Goal: Task Accomplishment & Management: Complete application form

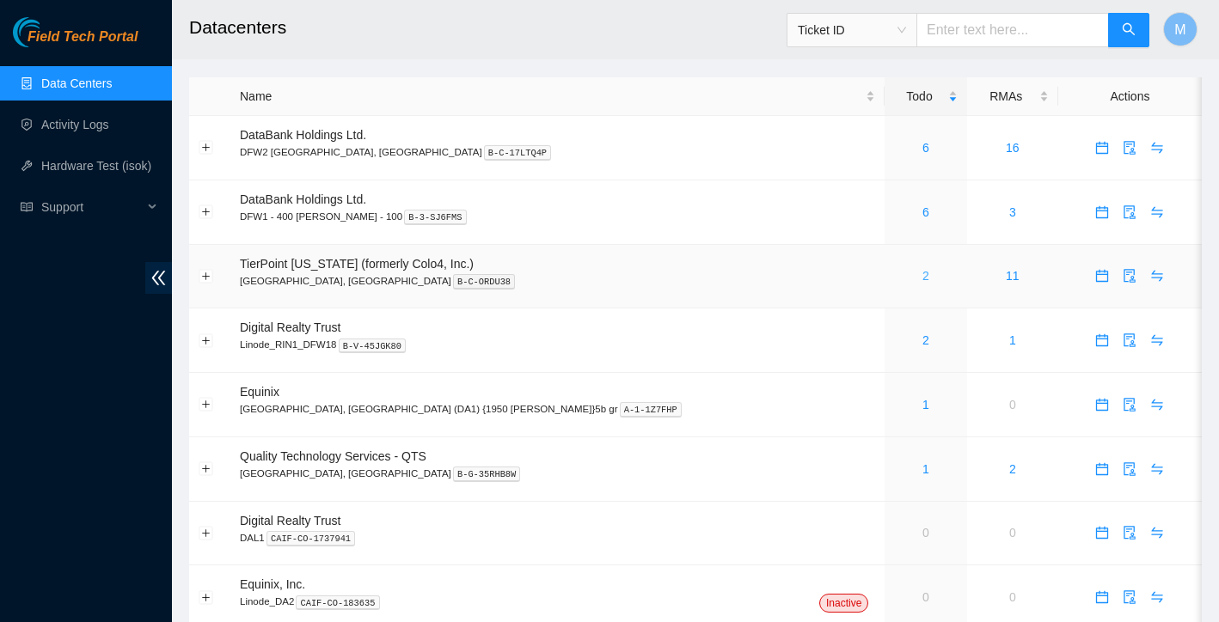
click at [922, 277] on link "2" at bounding box center [925, 276] width 7 height 14
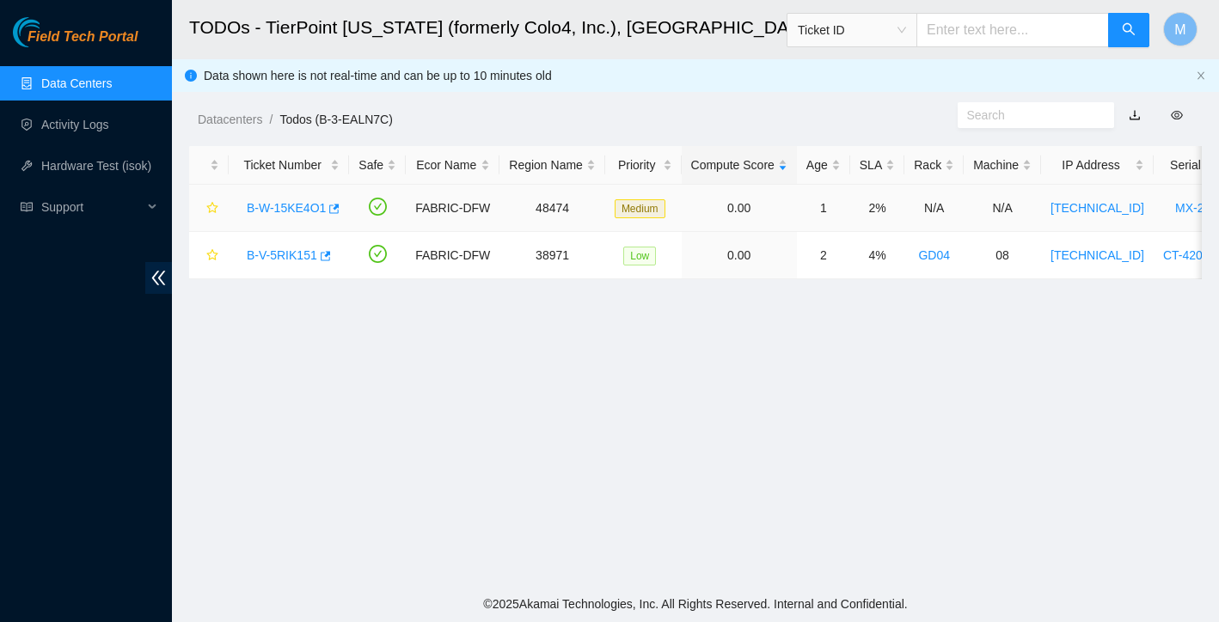
click at [311, 209] on link "B-W-15KE4O1" at bounding box center [286, 208] width 79 height 14
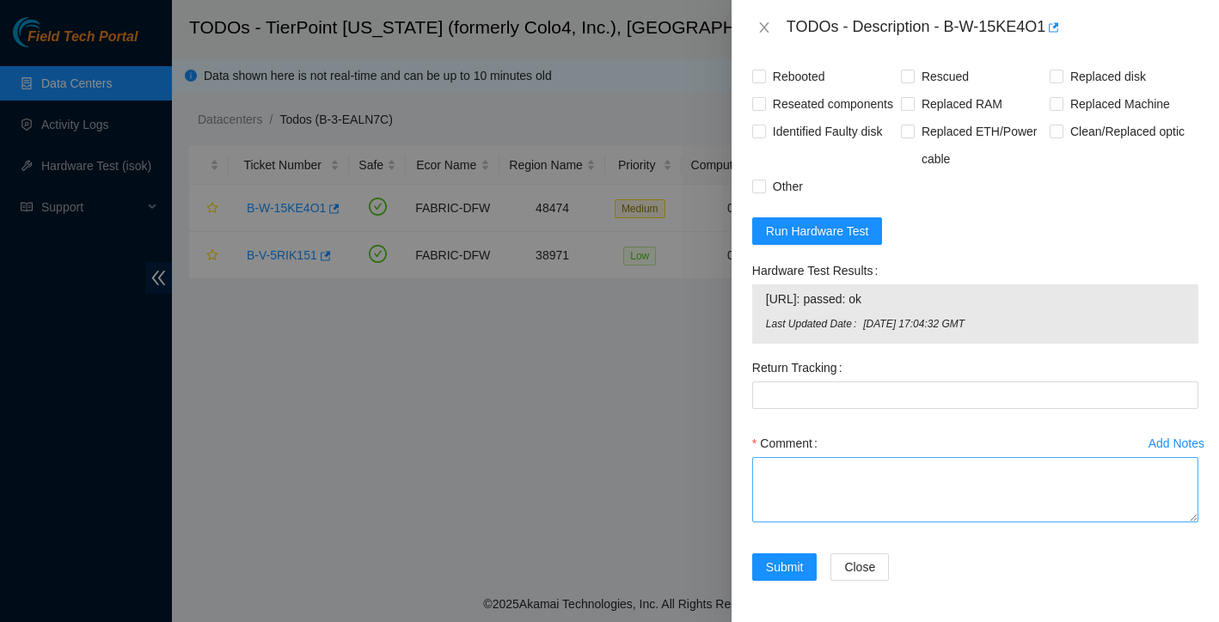
scroll to position [1541, 0]
click at [795, 477] on textarea "Comment" at bounding box center [975, 489] width 446 height 65
paste textarea "replaced server rescued reconfigured isok: Passing Ticket: B-W-15KE4O1 New SN: …"
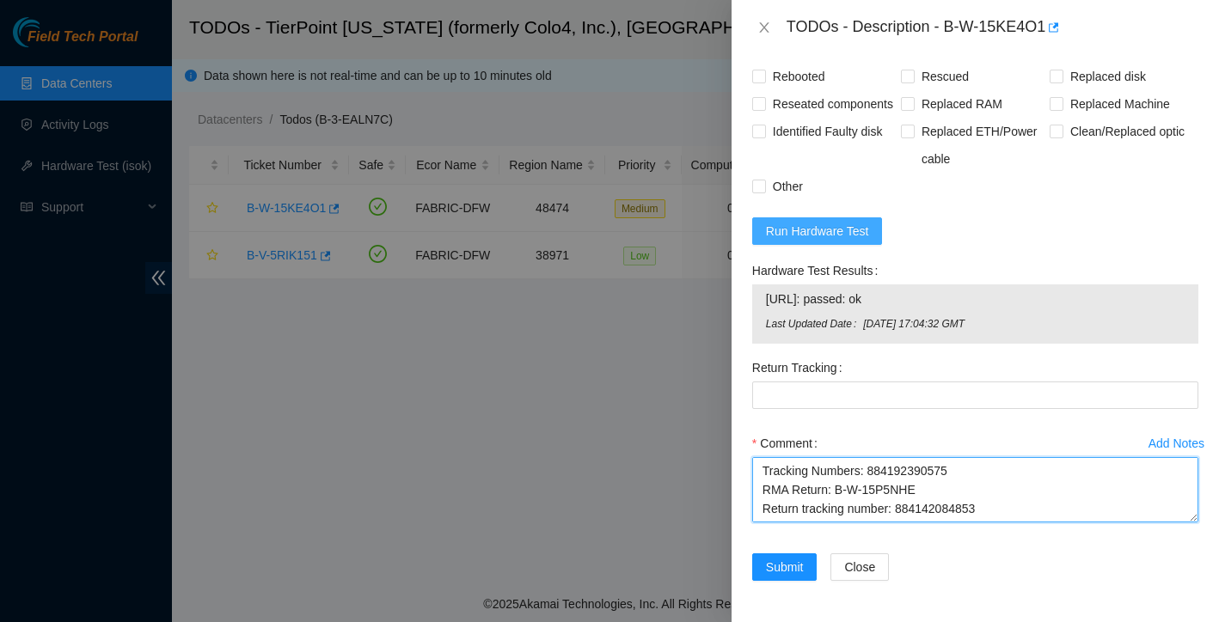
type textarea "replaced server rescued reconfigured isok: Passing Ticket: B-W-15KE4O1 New SN: …"
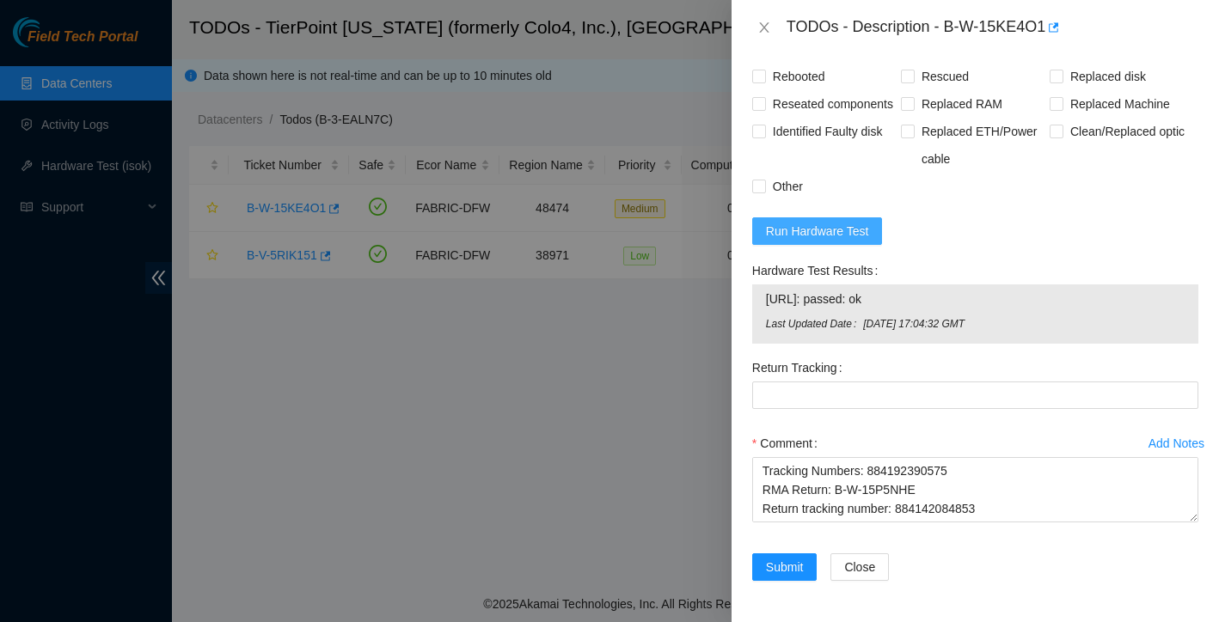
click at [803, 229] on span "Run Hardware Test" at bounding box center [817, 231] width 103 height 19
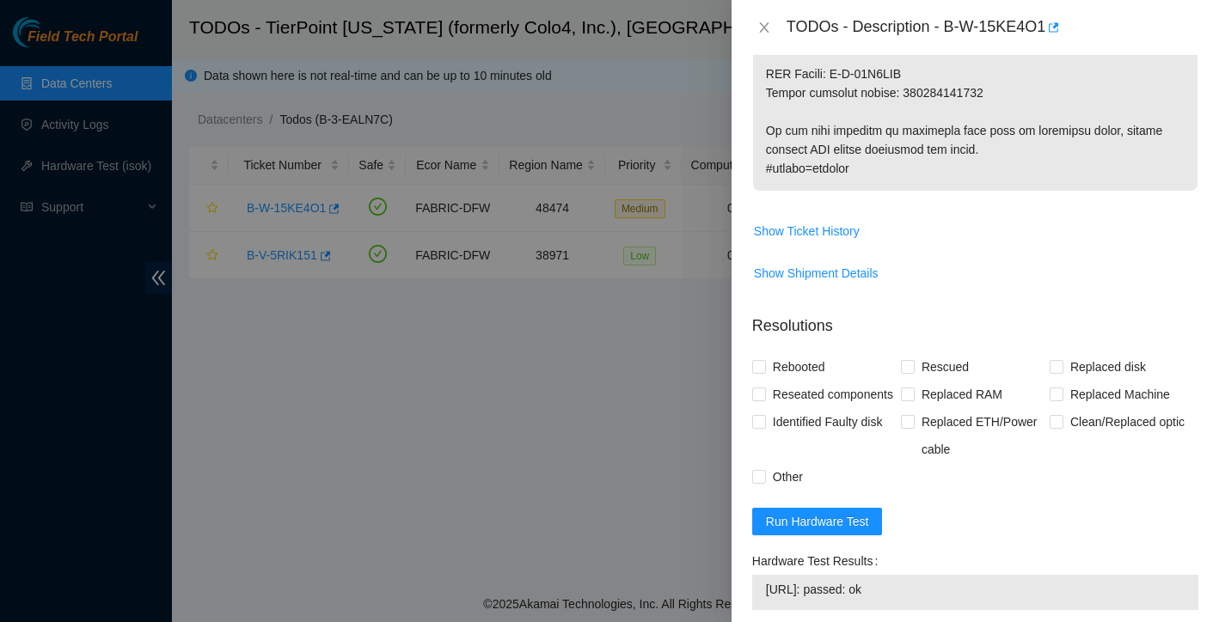
scroll to position [1301, 0]
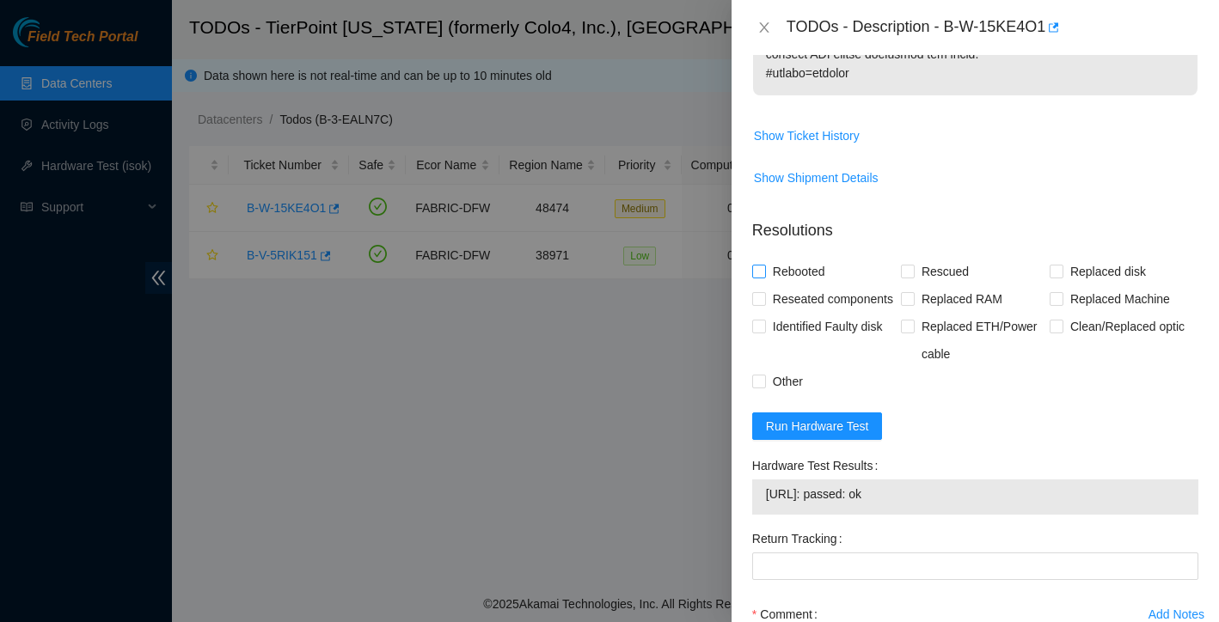
click at [754, 277] on input "Rebooted" at bounding box center [758, 271] width 12 height 12
checkbox input "true"
click at [1051, 304] on input "Replaced Machine" at bounding box center [1056, 298] width 12 height 12
checkbox input "true"
click at [914, 279] on span at bounding box center [908, 272] width 14 height 14
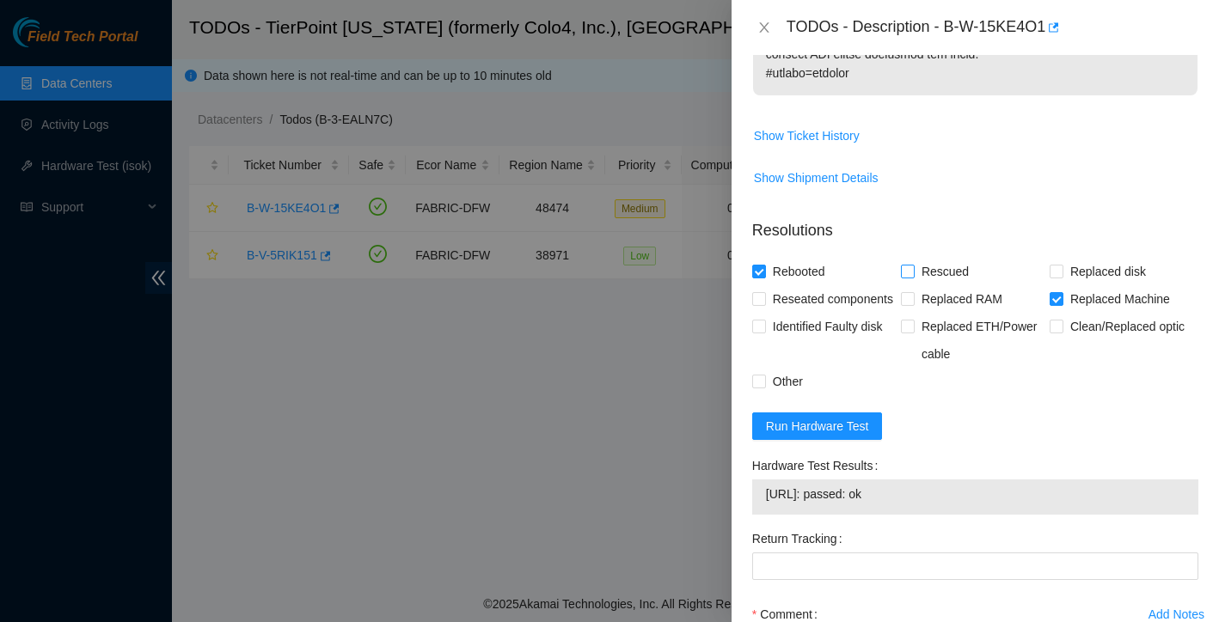
click at [913, 277] on input "Rescued" at bounding box center [907, 271] width 12 height 12
checkbox input "true"
click at [749, 319] on div "Problem Type Hardware Sub Type Tier 1 Rack Number N/A Machine Number N/A Serial…" at bounding box center [975, 338] width 487 height 567
click at [764, 306] on span at bounding box center [759, 299] width 14 height 14
click at [764, 304] on input "Reseated components" at bounding box center [758, 298] width 12 height 12
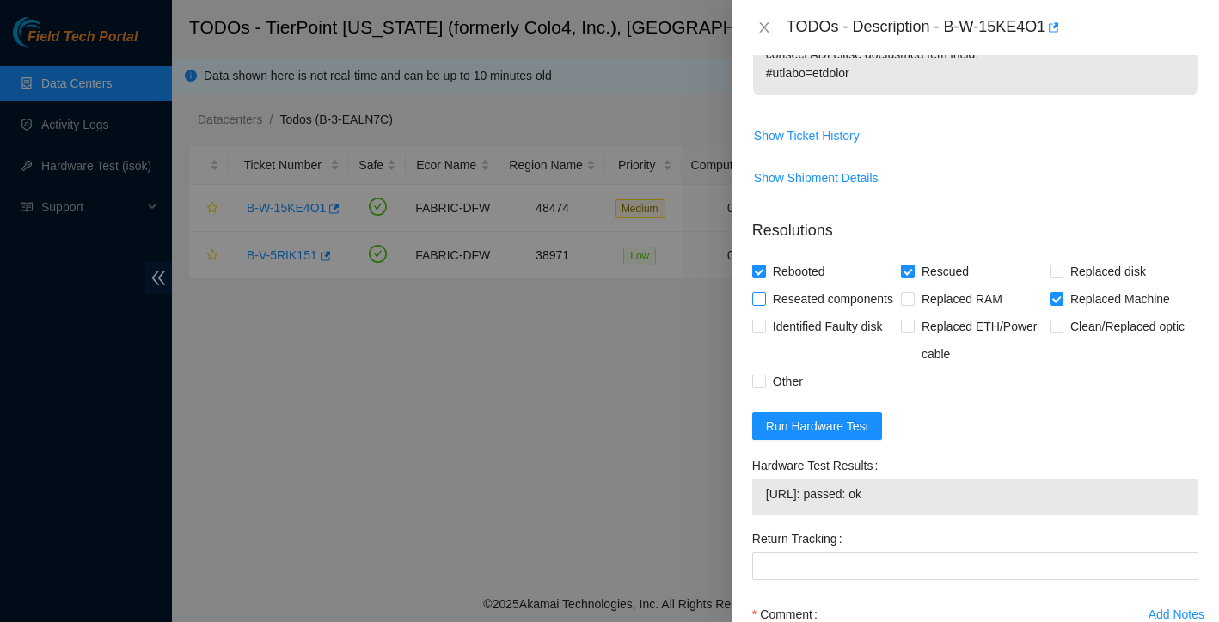
checkbox input "true"
click at [768, 395] on span "Other" at bounding box center [788, 382] width 44 height 28
click at [764, 387] on input "Other" at bounding box center [758, 381] width 12 height 12
checkbox input "true"
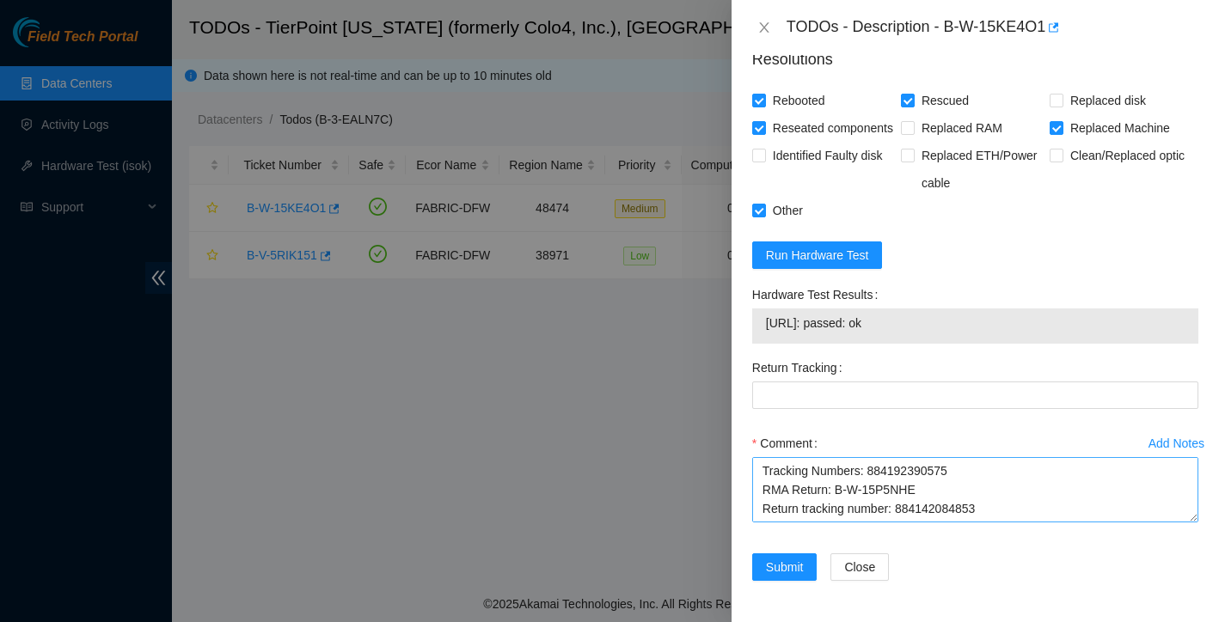
scroll to position [284, 0]
drag, startPoint x: 899, startPoint y: 497, endPoint x: 1018, endPoint y: 497, distance: 118.6
click at [1018, 497] on textarea "replaced server rescued reconfigured isok: Passing Ticket: B-W-15KE4O1 New SN: …" at bounding box center [975, 489] width 446 height 65
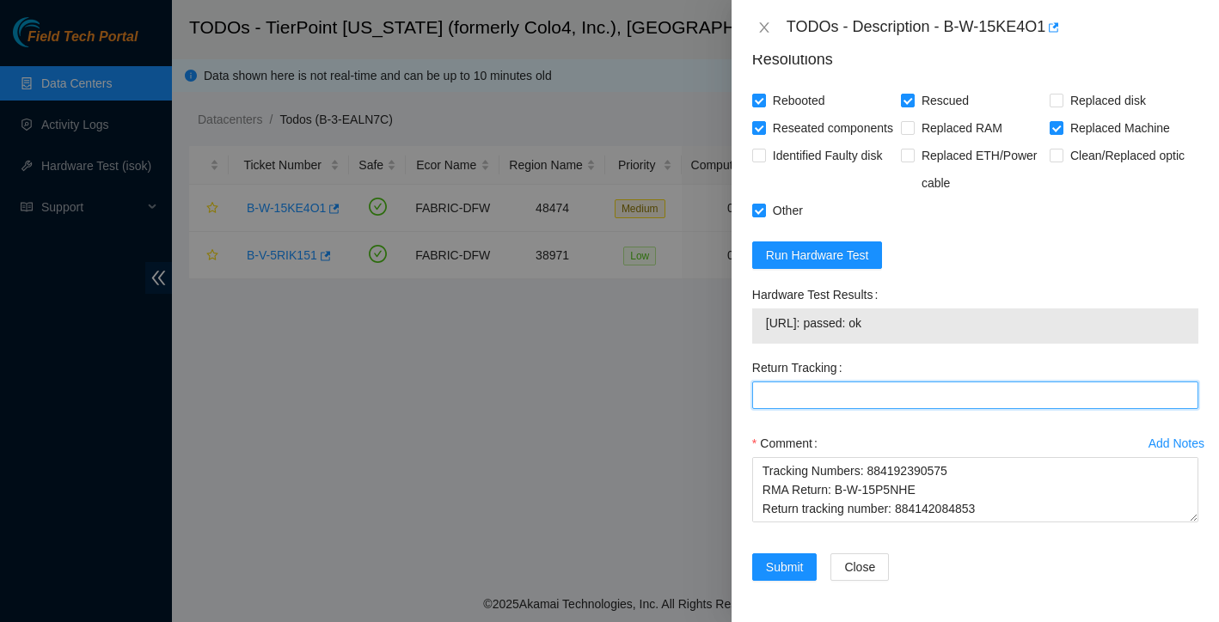
click at [797, 390] on Tracking "Return Tracking" at bounding box center [975, 396] width 446 height 28
paste Tracking "884142084853"
type Tracking "884142084853"
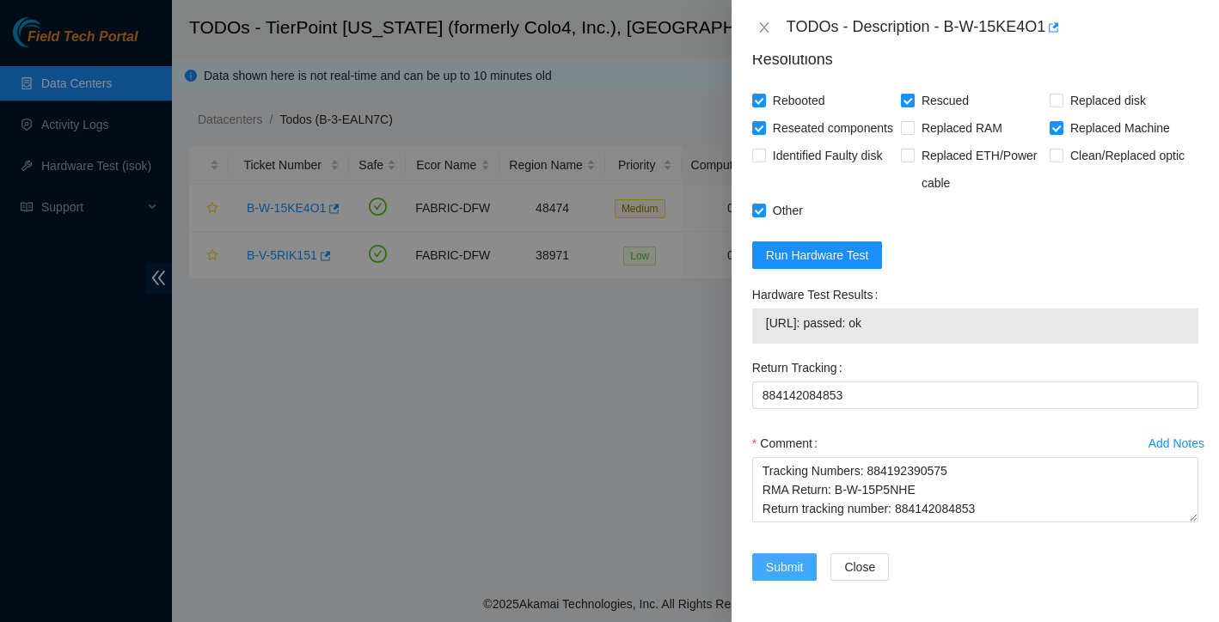
click at [793, 566] on span "Submit" at bounding box center [785, 567] width 38 height 19
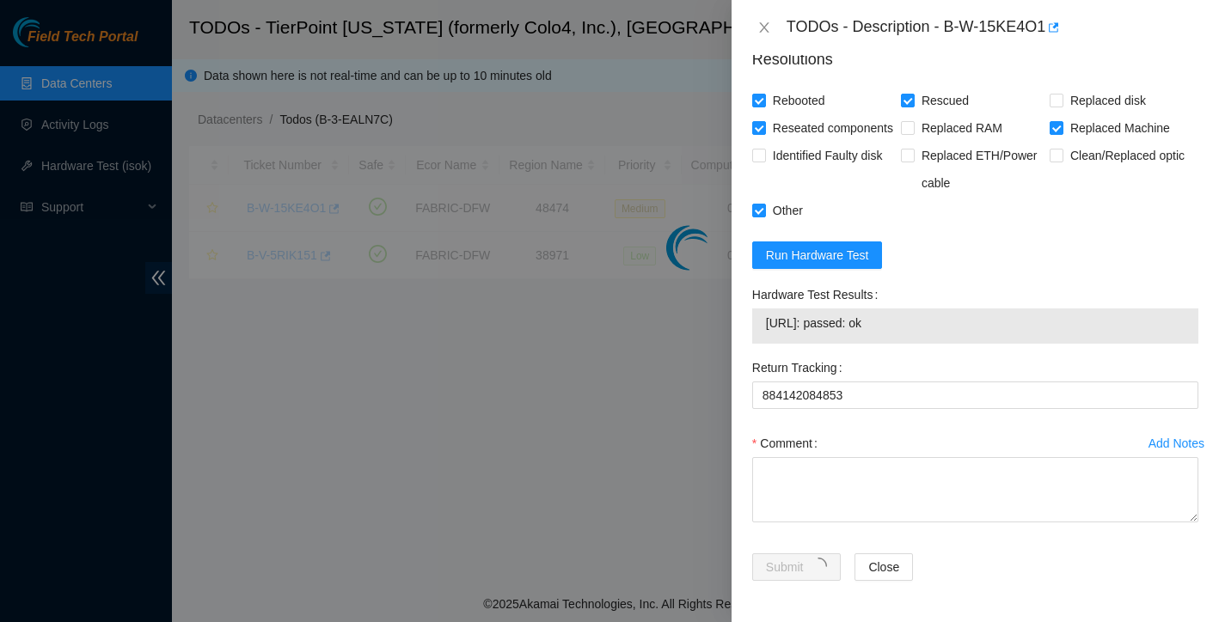
scroll to position [337, 0]
